Goal: Use online tool/utility: Utilize a website feature to perform a specific function

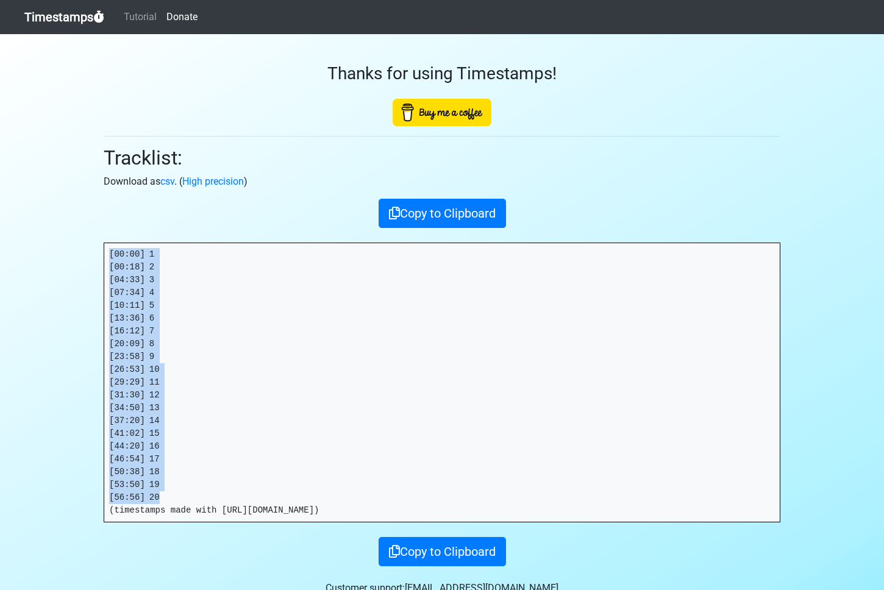
click at [66, 16] on link "Timestamps" at bounding box center [64, 17] width 80 height 24
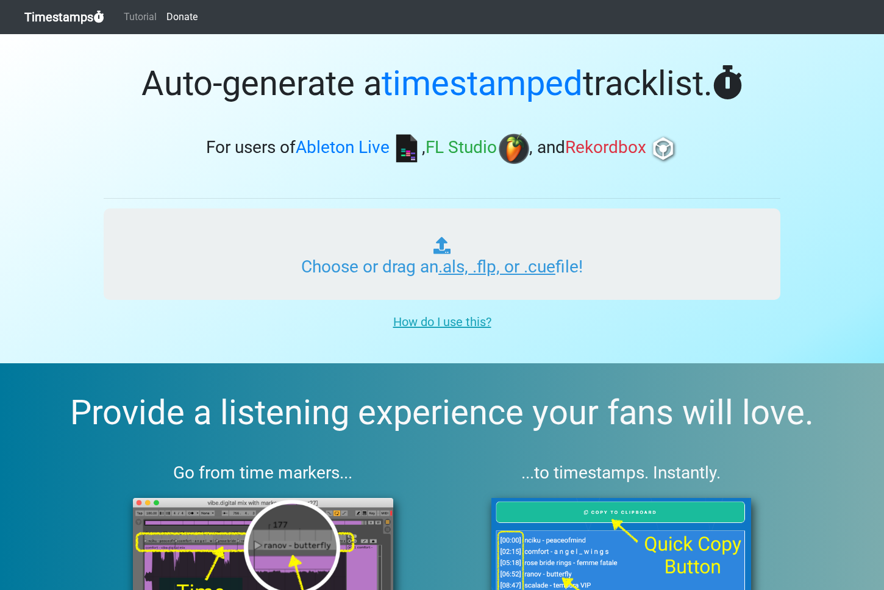
type input "C:\fakepath\RADIO WONDERLAND #435 (IMPACT).als"
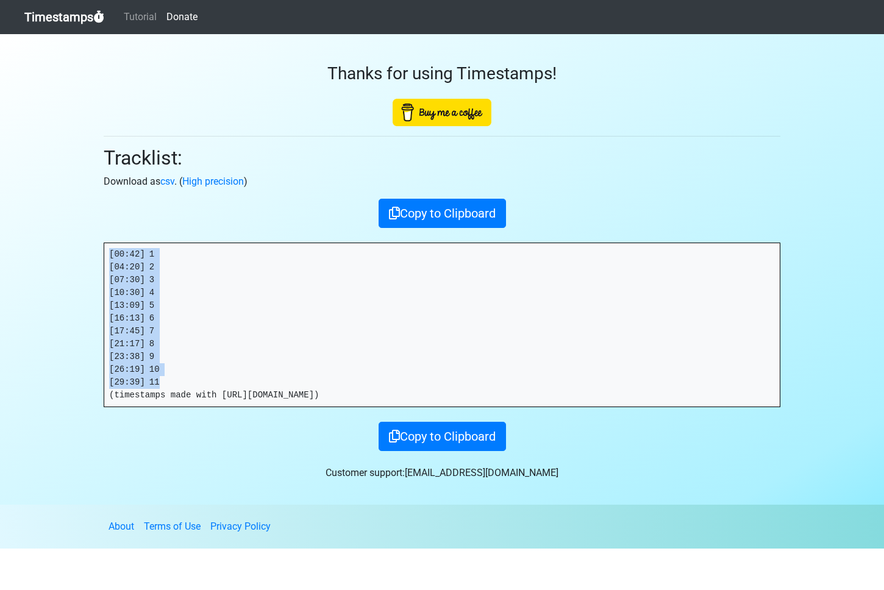
drag, startPoint x: 166, startPoint y: 381, endPoint x: 83, endPoint y: 250, distance: 155.2
click at [83, 250] on section "Thanks for using Timestamps! Tracklist: Download as csv . ( High precision ) Co…" at bounding box center [442, 269] width 884 height 470
copy pre "[00:42] 1 [04:20] 2 [07:30] 3 [10:30] 4 [13:09] 5 [16:13] 6 [17:45] 7 [21:17] 8…"
click at [179, 376] on pre "[00:42] 1 [04:20] 2 [07:30] 3 [10:30] 4 [13:09] 5 [16:13] 6 [17:45] 7 [21:17] 8…" at bounding box center [441, 324] width 675 height 163
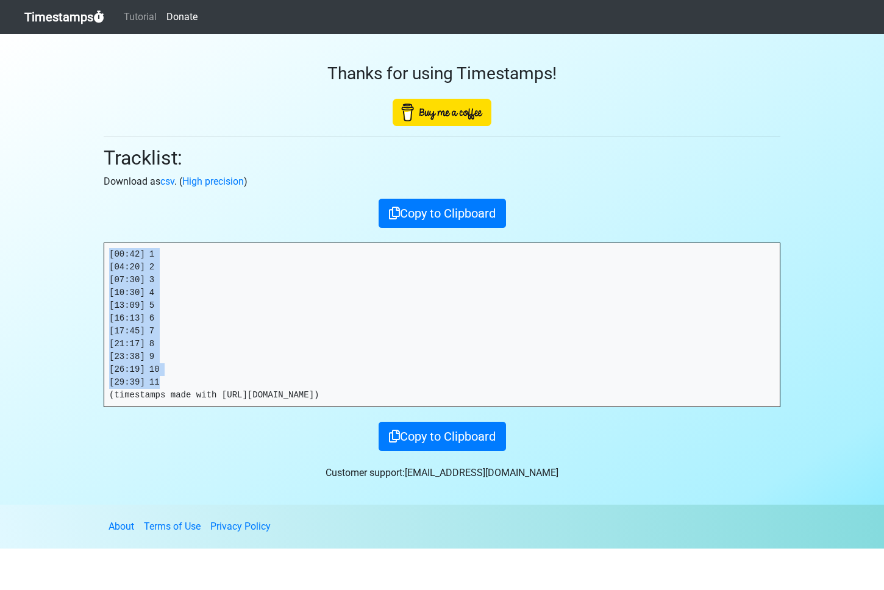
drag, startPoint x: 173, startPoint y: 383, endPoint x: 60, endPoint y: 208, distance: 207.9
click at [60, 208] on section "Thanks for using Timestamps! Tracklist: Download as csv . ( High precision ) Co…" at bounding box center [442, 269] width 884 height 470
copy pre "[00:42] 1 [04:20] 2 [07:30] 3 [10:30] 4 [13:09] 5 [16:13] 6 [17:45] 7 [21:17] 8…"
